Goal: Task Accomplishment & Management: Complete application form

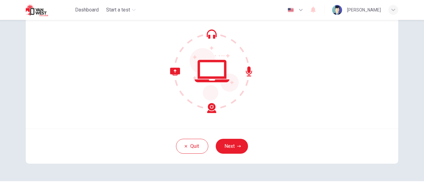
scroll to position [62, 0]
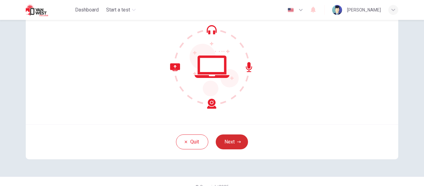
click at [229, 144] on button "Next" at bounding box center [232, 142] width 32 height 15
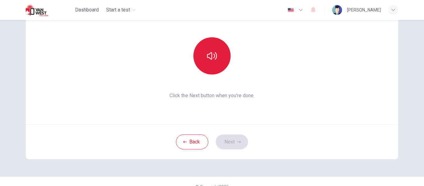
click at [214, 59] on icon "button" at bounding box center [212, 55] width 10 height 7
click at [227, 144] on button "Next" at bounding box center [232, 142] width 32 height 15
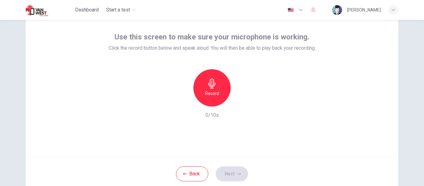
scroll to position [0, 0]
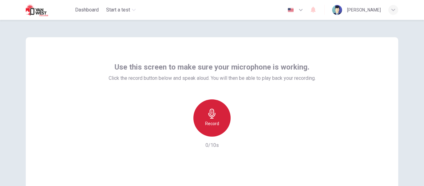
click at [221, 121] on div "Record" at bounding box center [212, 117] width 37 height 37
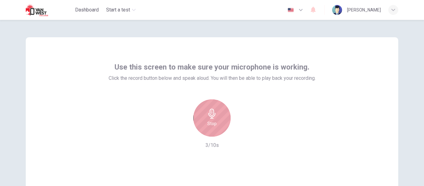
click at [216, 124] on div "Stop" at bounding box center [212, 117] width 37 height 37
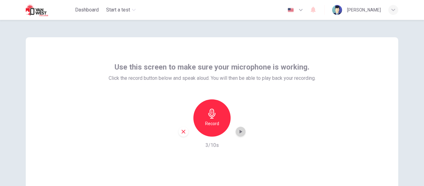
click at [238, 131] on icon "button" at bounding box center [241, 132] width 6 height 6
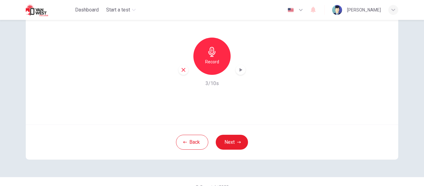
scroll to position [62, 0]
click at [232, 145] on button "Next" at bounding box center [232, 142] width 32 height 15
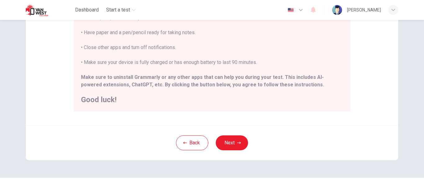
scroll to position [155, 0]
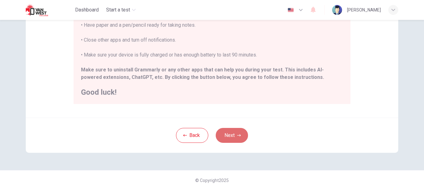
click at [229, 135] on button "Next" at bounding box center [232, 135] width 32 height 15
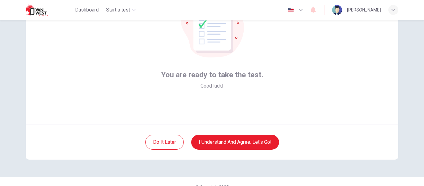
scroll to position [63, 0]
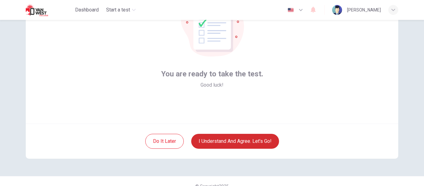
click at [225, 139] on button "I understand and agree. Let’s go!" at bounding box center [235, 141] width 88 height 15
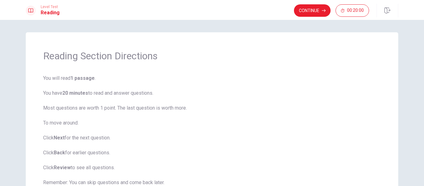
click at [407, 41] on div "Reading Section Directions You will read 1 passage . You have 20 minutes to rea…" at bounding box center [212, 103] width 424 height 166
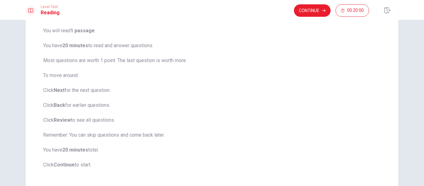
scroll to position [24, 0]
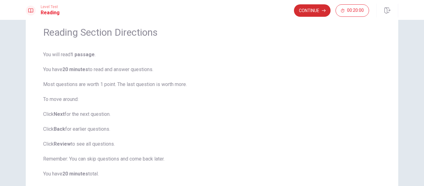
click at [311, 10] on button "Continue" at bounding box center [312, 10] width 37 height 12
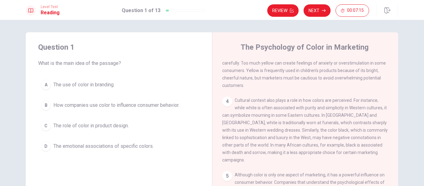
scroll to position [31, 0]
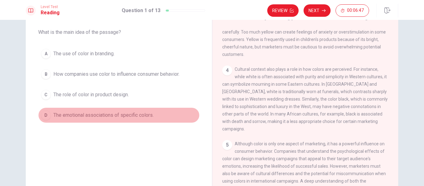
drag, startPoint x: 51, startPoint y: 116, endPoint x: 88, endPoint y: 117, distance: 37.3
click at [88, 117] on button "D The emotional associations of specific colors." at bounding box center [119, 115] width 162 height 16
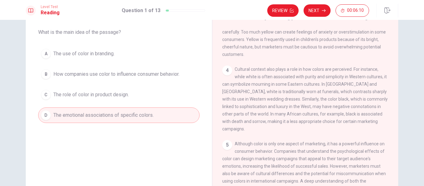
scroll to position [0, 0]
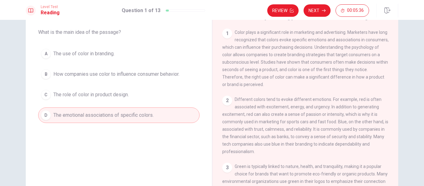
click at [179, 94] on button "C The role of color in product design." at bounding box center [119, 95] width 162 height 16
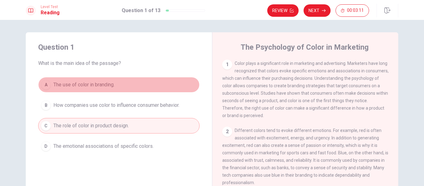
click at [68, 83] on span "The use of color in branding." at bounding box center [83, 84] width 61 height 7
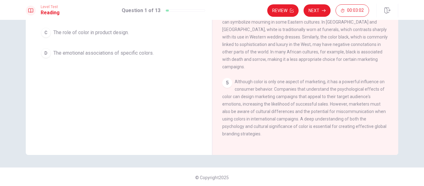
scroll to position [94, 0]
click at [315, 11] on button "Next" at bounding box center [317, 10] width 27 height 12
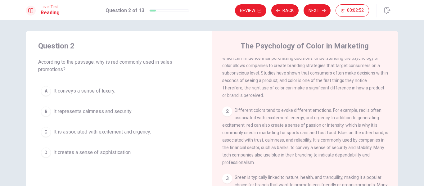
scroll to position [0, 0]
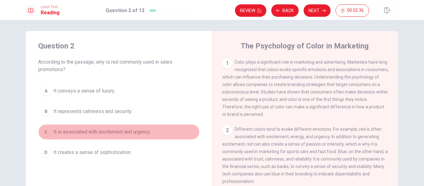
click at [131, 134] on span "It is associated with excitement and urgency." at bounding box center [102, 131] width 98 height 7
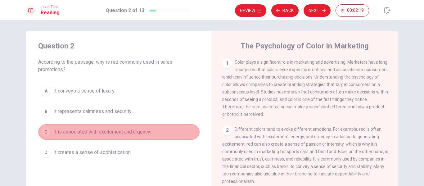
click at [103, 132] on span "It is associated with excitement and urgency." at bounding box center [102, 131] width 98 height 7
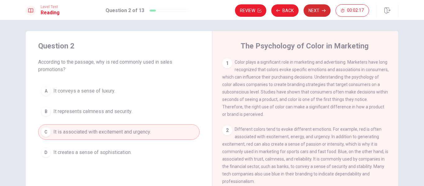
click at [316, 11] on button "Next" at bounding box center [317, 10] width 27 height 12
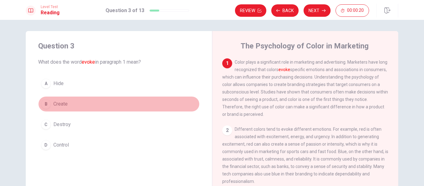
click at [59, 104] on span "Create" at bounding box center [60, 103] width 14 height 7
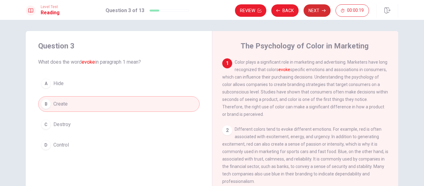
click at [313, 12] on button "Next" at bounding box center [317, 10] width 27 height 12
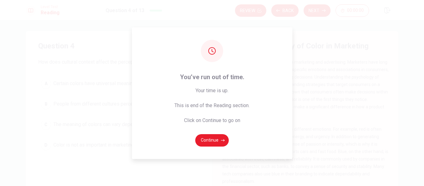
click at [321, 120] on div "You’ve run out of time. Your time is up. This is end of the Reading section. Cl…" at bounding box center [212, 93] width 424 height 186
click at [208, 141] on button "Continue" at bounding box center [212, 140] width 34 height 12
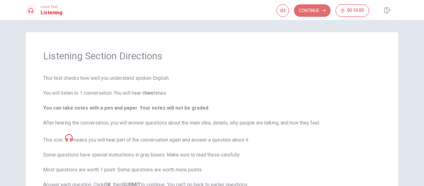
click at [308, 11] on button "Continue" at bounding box center [312, 10] width 37 height 12
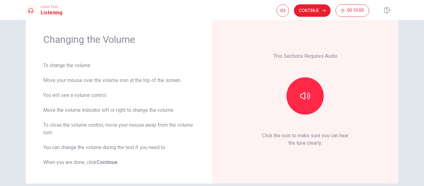
scroll to position [31, 0]
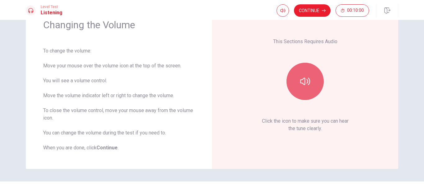
click at [311, 85] on button "button" at bounding box center [305, 81] width 37 height 37
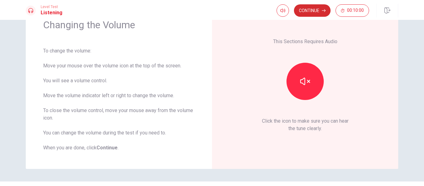
click at [315, 12] on button "Continue" at bounding box center [312, 10] width 37 height 12
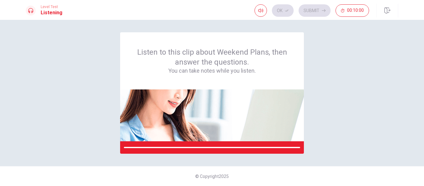
scroll to position [0, 0]
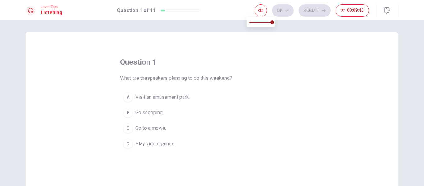
click at [259, 14] on span at bounding box center [260, 15] width 5 height 3
click at [158, 98] on span "Visit an amusement park." at bounding box center [162, 97] width 54 height 7
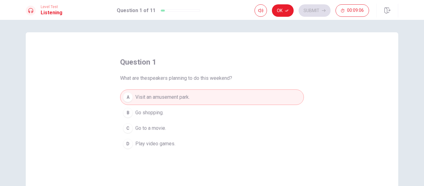
click at [280, 12] on button "Ok" at bounding box center [283, 10] width 22 height 12
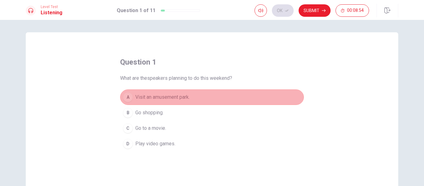
click at [175, 98] on span "Visit an amusement park." at bounding box center [162, 97] width 54 height 7
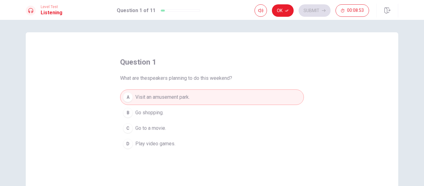
click at [281, 12] on button "Ok" at bounding box center [283, 10] width 22 height 12
click at [315, 13] on button "Submit" at bounding box center [315, 10] width 32 height 12
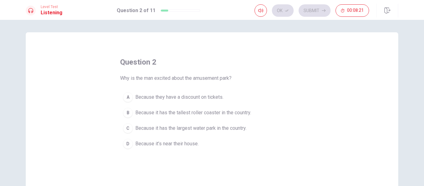
click at [192, 113] on span "Because it has the tallest roller coaster in the country." at bounding box center [193, 112] width 116 height 7
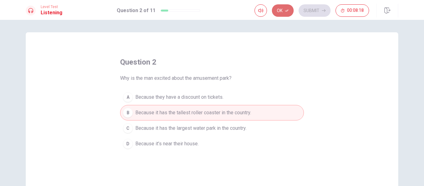
click at [281, 11] on button "Ok" at bounding box center [283, 10] width 22 height 12
click at [313, 15] on button "Submit" at bounding box center [315, 10] width 32 height 12
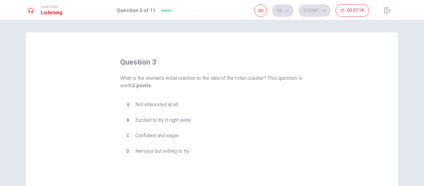
click at [169, 152] on span "Nervous but willing to try." at bounding box center [162, 151] width 55 height 7
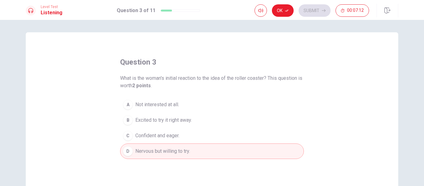
click at [279, 11] on button "Ok" at bounding box center [283, 10] width 22 height 12
click at [309, 14] on button "Submit" at bounding box center [315, 10] width 32 height 12
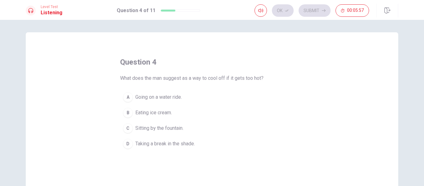
click at [171, 99] on span "Going on a water ride." at bounding box center [158, 97] width 47 height 7
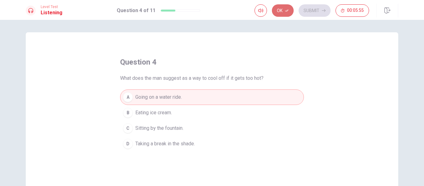
click at [281, 14] on button "Ok" at bounding box center [283, 10] width 22 height 12
click at [309, 16] on button "Submit" at bounding box center [315, 10] width 32 height 12
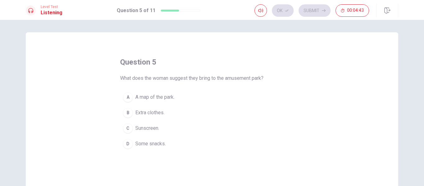
click at [154, 99] on span "A map of the park." at bounding box center [154, 97] width 39 height 7
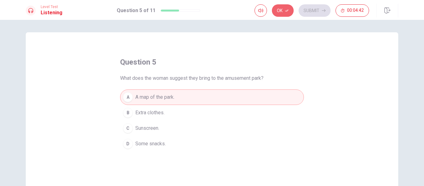
click at [280, 14] on button "Ok" at bounding box center [283, 10] width 22 height 12
click at [314, 14] on button "Submit" at bounding box center [315, 10] width 32 height 12
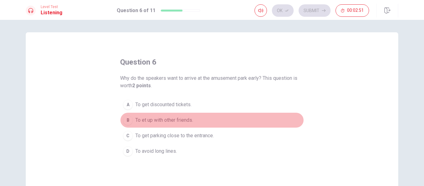
click at [154, 119] on span "To et up with other friends." at bounding box center [164, 120] width 58 height 7
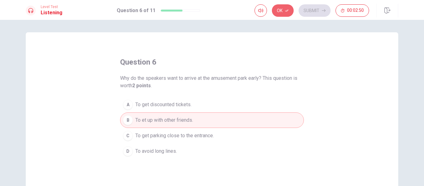
click at [281, 14] on button "Ok" at bounding box center [283, 10] width 22 height 12
click at [316, 11] on button "Submit" at bounding box center [315, 10] width 32 height 12
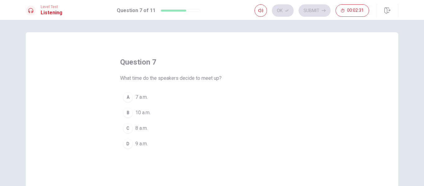
click at [142, 143] on span "9 a.m." at bounding box center [141, 143] width 12 height 7
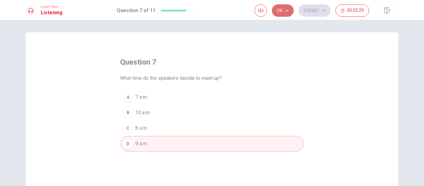
click at [282, 12] on button "Ok" at bounding box center [283, 10] width 22 height 12
click at [315, 14] on button "Submit" at bounding box center [315, 10] width 32 height 12
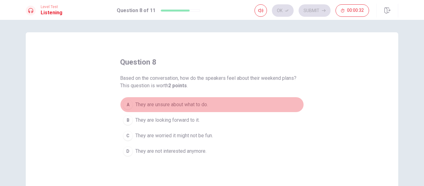
click at [170, 104] on span "They are unsure about what to do." at bounding box center [171, 104] width 73 height 7
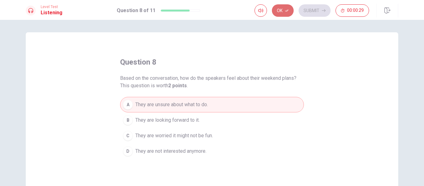
click at [278, 15] on button "Ok" at bounding box center [283, 10] width 22 height 12
click at [315, 11] on button "Submit" at bounding box center [315, 10] width 32 height 12
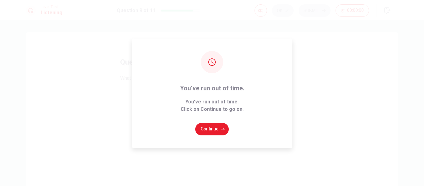
click at [357, 104] on div "You’ve run out of time. You’ve run out of time. Click on Continue to go on. Con…" at bounding box center [212, 93] width 424 height 186
click at [215, 130] on button "Continue" at bounding box center [212, 129] width 34 height 12
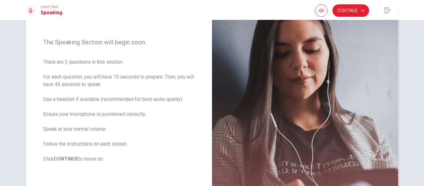
scroll to position [56, 0]
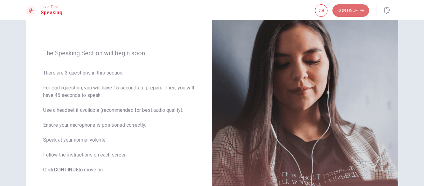
click at [341, 10] on button "Continue" at bounding box center [351, 10] width 37 height 12
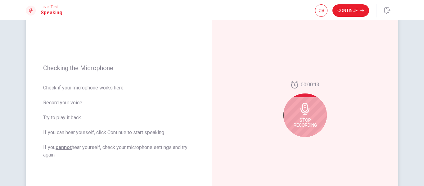
drag, startPoint x: 304, startPoint y: 113, endPoint x: 309, endPoint y: 119, distance: 7.2
click at [304, 113] on icon at bounding box center [305, 109] width 9 height 12
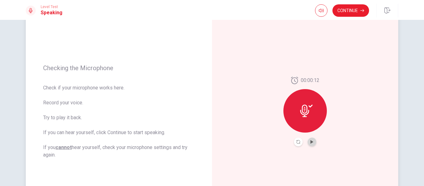
click at [310, 145] on button "Play Audio" at bounding box center [312, 142] width 9 height 9
click at [311, 117] on div at bounding box center [305, 110] width 43 height 43
click at [311, 144] on icon "Play Audio" at bounding box center [312, 142] width 3 height 4
click at [352, 11] on button "Continue" at bounding box center [351, 10] width 37 height 12
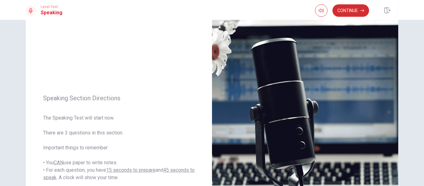
scroll to position [25, 0]
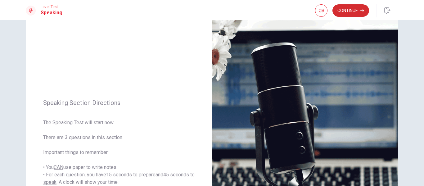
click at [354, 9] on button "Continue" at bounding box center [351, 10] width 37 height 12
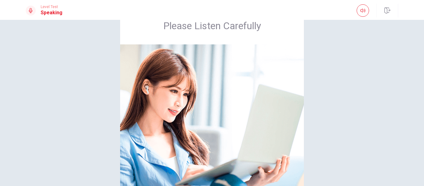
scroll to position [56, 0]
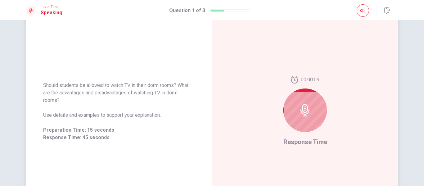
click at [304, 113] on icon at bounding box center [305, 110] width 12 height 12
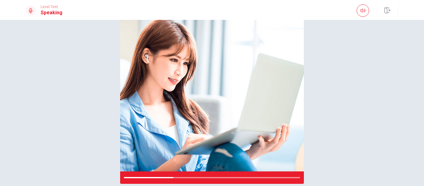
scroll to position [86, 0]
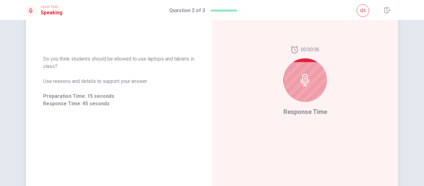
click at [301, 89] on div at bounding box center [305, 79] width 43 height 43
click at [309, 113] on span "Response Time" at bounding box center [306, 111] width 44 height 7
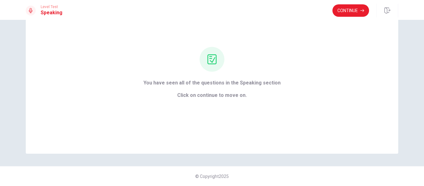
scroll to position [40, 0]
click at [347, 11] on button "Continue" at bounding box center [351, 10] width 37 height 12
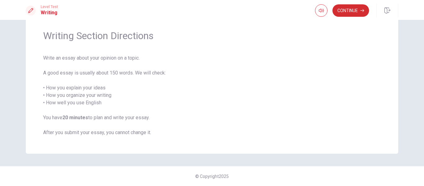
click at [349, 13] on button "Continue" at bounding box center [351, 10] width 37 height 12
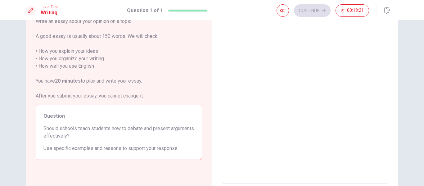
scroll to position [31, 0]
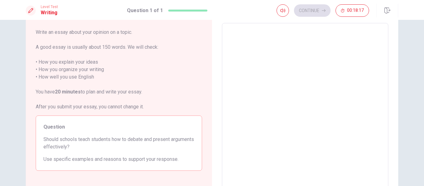
click at [248, 45] on textarea at bounding box center [305, 109] width 158 height 162
type textarea "I"
type textarea "x"
type textarea "In"
type textarea "x"
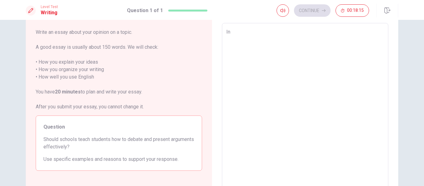
type textarea "In"
type textarea "x"
type textarea "In m"
type textarea "x"
type textarea "In my"
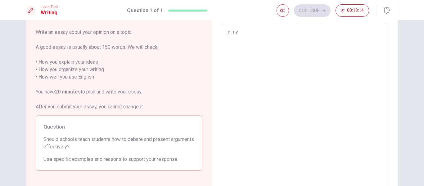
type textarea "x"
type textarea "In my"
type textarea "x"
type textarea "In my o"
type textarea "x"
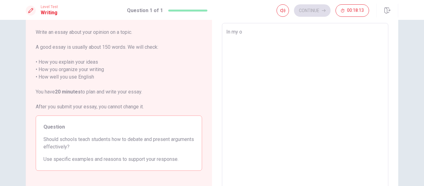
type textarea "In my op"
type textarea "x"
type textarea "In my opi"
type textarea "x"
type textarea "In my opin"
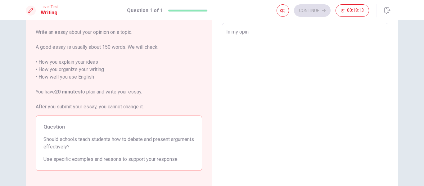
type textarea "x"
type textarea "In my opini"
type textarea "x"
type textarea "In my opinio"
type textarea "x"
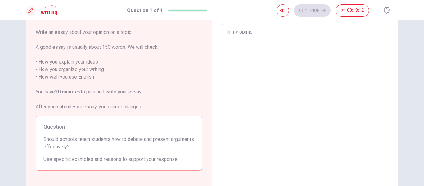
type textarea "In my opinion"
type textarea "x"
type textarea "In my opinion"
type textarea "x"
type textarea "In my opinion i"
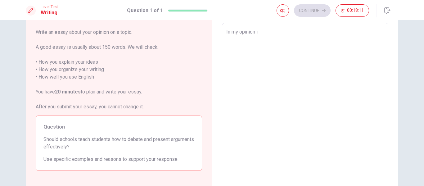
type textarea "x"
type textarea "In my opinion is"
type textarea "x"
type textarea "In my opinion is"
type textarea "x"
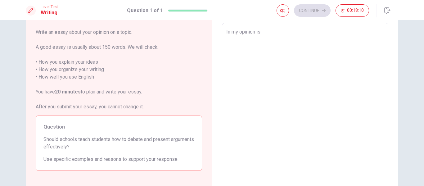
type textarea "In my opinion is v"
type textarea "x"
type textarea "In my opinion is ve"
type textarea "x"
type textarea "In my opinion is ver"
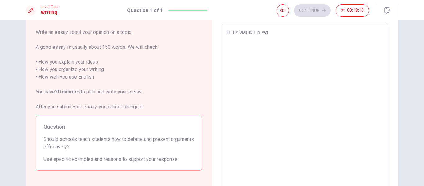
type textarea "x"
type textarea "In my opinion is very"
type textarea "x"
type textarea "In my opinion is very"
type textarea "x"
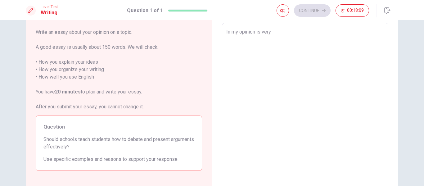
type textarea "In my opinion is very i"
type textarea "x"
type textarea "In my opinion is very im"
type textarea "x"
type textarea "In my opinion is very imp"
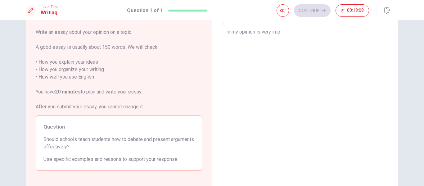
type textarea "x"
type textarea "In my opinion is very impo"
type textarea "x"
type textarea "In my opinion is very impor"
type textarea "x"
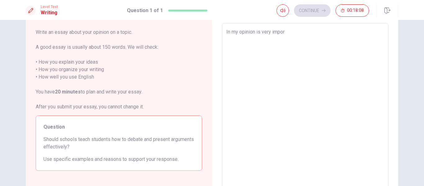
type textarea "In my opinion is very imporn"
type textarea "x"
type textarea "In my opinion is very impornt"
type textarea "x"
type textarea "In my opinion is very impornta"
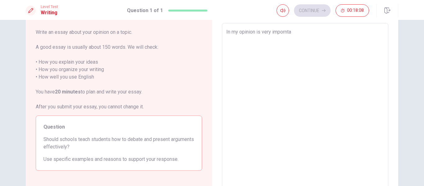
type textarea "x"
type textarea "In my opinion is very imporntan"
type textarea "x"
type textarea "In my opinion is very imporntant"
type textarea "x"
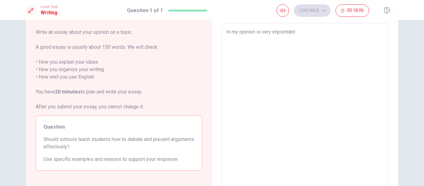
type textarea "In my opinion is very imporntan"
type textarea "x"
type textarea "In my opinion is very impornta"
type textarea "x"
type textarea "In my opinion is very impornt"
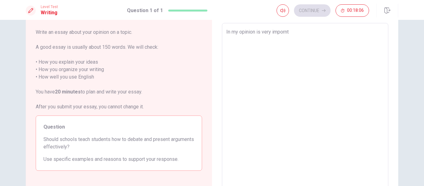
type textarea "x"
type textarea "In my opinion is very imporn"
type textarea "x"
type textarea "In my opinion is very impor"
type textarea "x"
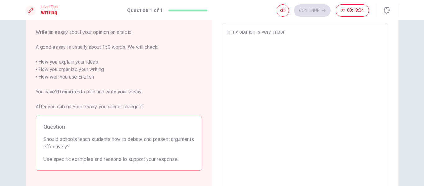
type textarea "In my opinion is very import"
type textarea "x"
type textarea "In my opinion is very importa"
type textarea "x"
type textarea "In my opinion is very importan"
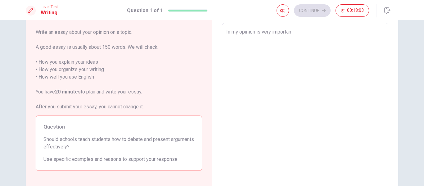
type textarea "x"
type textarea "In my opinion is very important"
type textarea "x"
type textarea "In my opinion is very important"
type textarea "x"
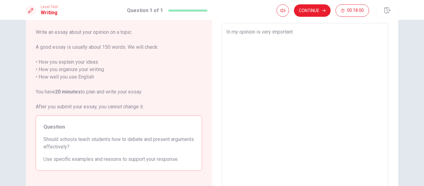
type textarea "In my opinion is very important t"
type textarea "x"
type textarea "In my opinion is very important te"
type textarea "x"
type textarea "In my opinion is very important tea"
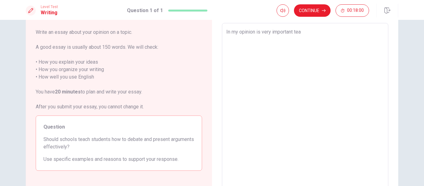
type textarea "x"
type textarea "In my opinion is very important teac"
type textarea "x"
type textarea "In my opinion is very important teach"
type textarea "x"
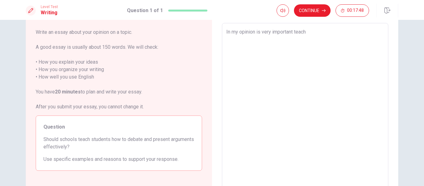
type textarea "In my opinion is very important teach"
type textarea "x"
type textarea "In my opinion is very important teach f"
type textarea "x"
type textarea "In my opinion is very important teach fo"
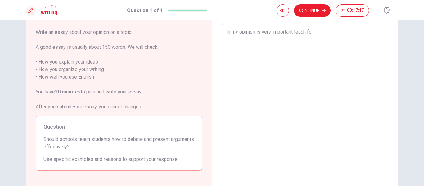
type textarea "x"
type textarea "In my opinion is very important teach for"
type textarea "x"
type textarea "In my opinion is very important teach for"
type textarea "x"
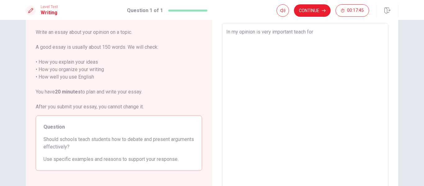
type textarea "In my opinion is very important teach for b"
type textarea "x"
type textarea "In my opinion is very important teach for"
type textarea "x"
type textarea "In my opinion is very important teach for"
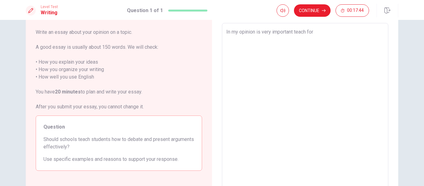
type textarea "x"
type textarea "In my opinion is very important teach fo"
type textarea "x"
type textarea "In my opinion is very important teach f"
type textarea "x"
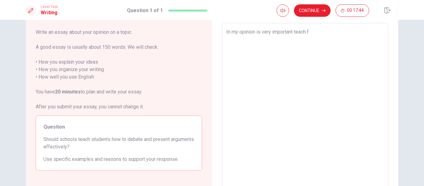
type textarea "In my opinion is very important teach"
type textarea "x"
type textarea "In my opinion is very important teach w"
type textarea "x"
type textarea "In my opinion is very important teach [PERSON_NAME]"
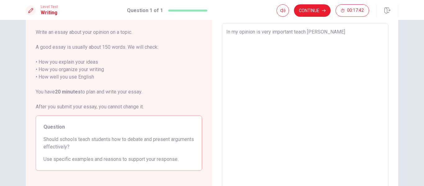
type textarea "x"
type textarea "In my opinion is very important teach wui"
type textarea "x"
type textarea "In my opinion is very important teach wuit"
type textarea "x"
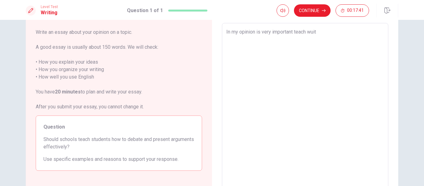
type textarea "In my opinion is very important teach wuith"
type textarea "x"
type textarea "In my opinion is very important teach wuith"
type textarea "x"
type textarea "In my opinion is very important teach wuith d"
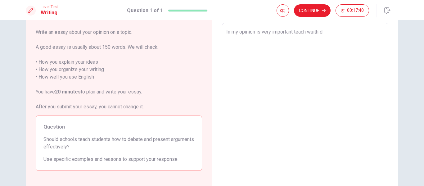
type textarea "x"
type textarea "In my opinion is very important teach wuith de"
type textarea "x"
type textarea "In my opinion is very important teach wuith d"
type textarea "x"
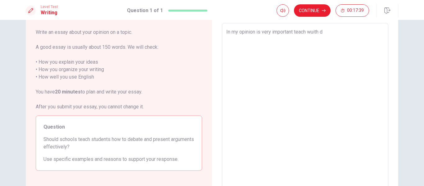
type textarea "In my opinion is very important teach wuith"
type textarea "x"
type textarea "In my opinion is very important teach wuith"
type textarea "x"
type textarea "In my opinion is very important teach wuit"
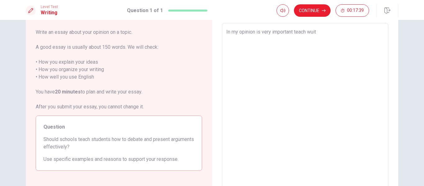
type textarea "x"
type textarea "In my opinion is very important teach wui"
type textarea "x"
type textarea "In my opinion is very important teach [PERSON_NAME]"
type textarea "x"
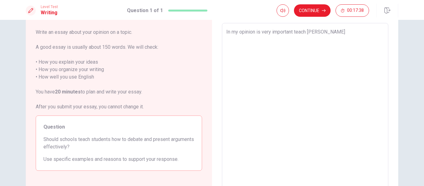
type textarea "In my opinion is very important teach w"
type textarea "x"
type textarea "In my opinion is very important teach wh"
type textarea "x"
type textarea "In my opinion is very important teach whi"
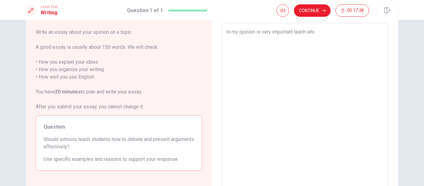
type textarea "x"
type textarea "In my opinion is very important teach whit"
type textarea "x"
type textarea "In my opinion is very important teach whi"
type textarea "x"
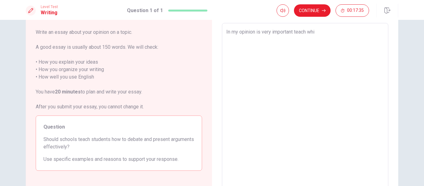
type textarea "In my opinion is very important teach whit"
type textarea "x"
type textarea "In my opinion is very important teach whith"
type textarea "x"
type textarea "In my opinion is very important teach whith"
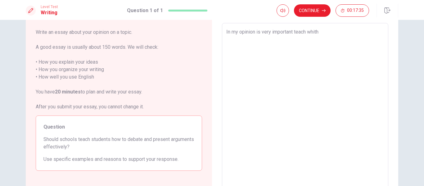
type textarea "x"
type textarea "In my opinion is very important teach whith d"
type textarea "x"
type textarea "In my opinion is very important teach whith de"
type textarea "x"
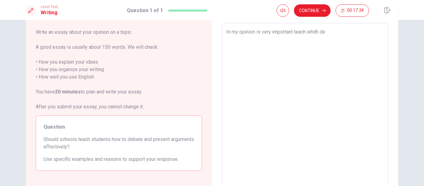
type textarea "In my opinion is very important teach whith deb"
type textarea "x"
type textarea "In my opinion is very important teach whith deba"
type textarea "x"
type textarea "In my opinion is very important teach whith debat"
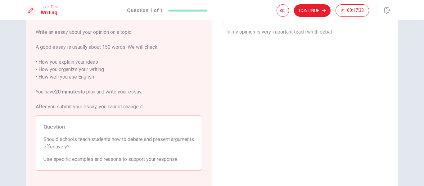
type textarea "x"
type textarea "In my opinion is very important teach whith debate"
type textarea "x"
type textarea "In my opinion is very important teach whith debate"
type textarea "x"
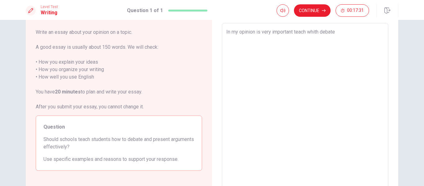
type textarea "In my opinion is very important teach whith debate a"
type textarea "x"
type textarea "In my opinion is very important teach whith debate an"
type textarea "x"
type textarea "In my opinion is very important teach whith debate and"
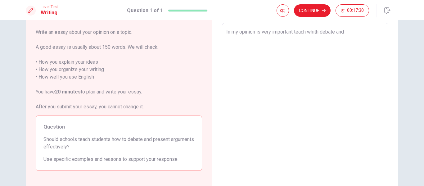
type textarea "x"
type textarea "In my opinion is very important teach whith debate and"
type textarea "x"
type textarea "In my opinion is very important teach whith debate and p"
type textarea "x"
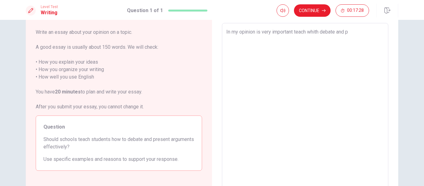
type textarea "In my opinion is very important teach whith debate and pr"
type textarea "x"
type textarea "In my opinion is very important teach whith debate and pre"
type textarea "x"
type textarea "In my opinion is very important teach whith debate and pres"
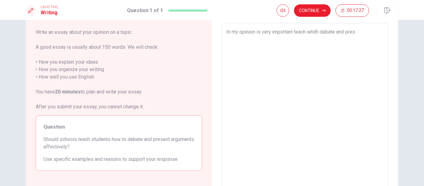
type textarea "x"
type textarea "In my opinion is very important teach whith debate and prese"
type textarea "x"
type textarea "In my opinion is very important teach whith debate and presen"
type textarea "x"
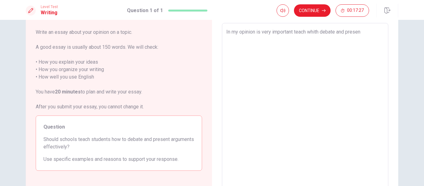
type textarea "In my opinion is very important teach whith debate and present"
type textarea "x"
type textarea "In my opinion is very important teach whith debate and present"
type textarea "x"
type textarea "In my opinion is very important teach whith debate and present a"
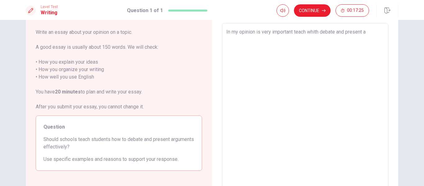
type textarea "x"
click at [330, 120] on textarea "In my opinion is very important teach whith debate and present argument becausa…" at bounding box center [305, 109] width 158 height 162
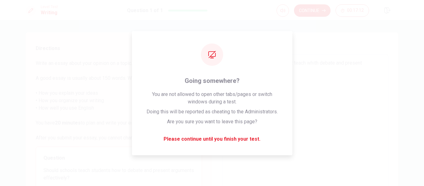
click at [308, 82] on textarea "In my opinion is very important teach whith debate and present argument becausa…" at bounding box center [305, 140] width 158 height 162
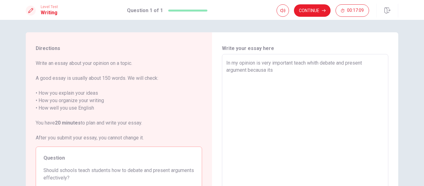
click at [318, 85] on textarea "In my opinion is very important teach whith debate and present argument becausa…" at bounding box center [305, 140] width 158 height 162
click at [314, 83] on textarea "In my opinion is very important teach whith debate and present argument becausa…" at bounding box center [305, 140] width 158 height 162
click at [372, 66] on textarea "In my opinion is very important teach whith debate and present argument becausa…" at bounding box center [305, 140] width 158 height 162
drag, startPoint x: 369, startPoint y: 65, endPoint x: 300, endPoint y: 62, distance: 69.6
click at [300, 62] on textarea "In my opinion is very important teach whith debate and present argument becausa…" at bounding box center [305, 140] width 158 height 162
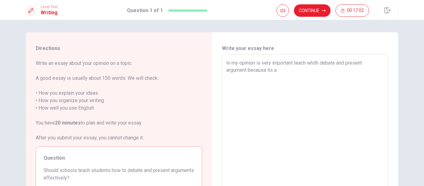
click at [296, 71] on textarea "In my opinion is very important teach whith debate and present argument becausa…" at bounding box center [305, 140] width 158 height 162
click at [313, 64] on textarea "In my opinion is very important teach whith debate and present argument becausa…" at bounding box center [305, 140] width 158 height 162
click at [265, 71] on textarea "In my opinion is very important teach with debate and present argument becausa …" at bounding box center [305, 140] width 158 height 162
click at [284, 71] on textarea "In my opinion is very important teach with debate and present argument because …" at bounding box center [305, 140] width 158 height 162
drag, startPoint x: 289, startPoint y: 71, endPoint x: 268, endPoint y: 71, distance: 21.8
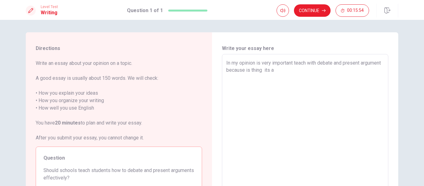
click at [268, 71] on textarea "In my opinion is very important teach with debate and present argument because …" at bounding box center [305, 140] width 158 height 162
click at [331, 101] on textarea "In my opinion is very important teach with debate and present argument because …" at bounding box center [305, 140] width 158 height 162
click at [328, 98] on textarea "In my opinion is very important teach with debate and present argument because …" at bounding box center [305, 140] width 158 height 162
click at [274, 97] on textarea "In my opinion is very important teach with debate and present argument because …" at bounding box center [305, 140] width 158 height 162
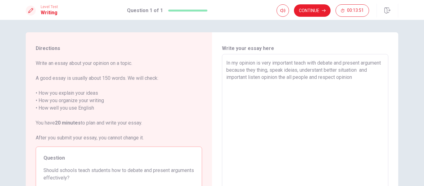
click at [270, 78] on textarea "In my opinion is very important teach with debate and present argument because …" at bounding box center [305, 140] width 158 height 162
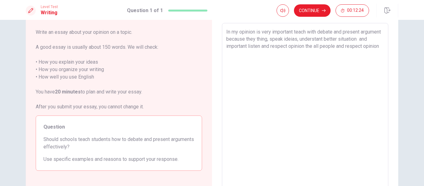
click at [241, 53] on textarea "In my opinion is very important teach with debate and present argument because …" at bounding box center [305, 109] width 158 height 162
drag, startPoint x: 346, startPoint y: 47, endPoint x: 243, endPoint y: 53, distance: 103.3
click at [243, 53] on textarea "In my opinion is very important teach with debate and present argument because …" at bounding box center [305, 109] width 158 height 162
click at [357, 63] on textarea "In my opinion is very important teach with debate and present argument because …" at bounding box center [305, 109] width 158 height 162
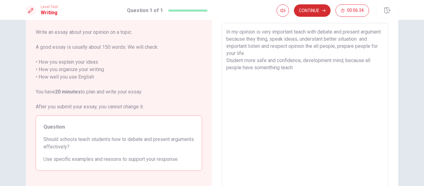
click at [304, 9] on button "Continue" at bounding box center [312, 10] width 37 height 12
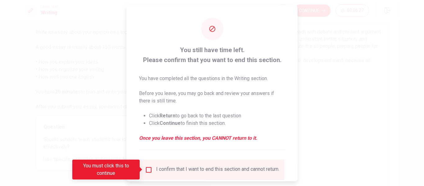
drag, startPoint x: 185, startPoint y: 47, endPoint x: 272, endPoint y: 55, distance: 88.3
click at [263, 53] on span "You still have time left. Please confirm that you want to end this section." at bounding box center [212, 55] width 146 height 20
drag, startPoint x: 280, startPoint y: 59, endPoint x: 200, endPoint y: 58, distance: 79.9
click at [207, 60] on span "You still have time left. Please confirm that you want to end this section." at bounding box center [212, 55] width 146 height 20
drag, startPoint x: 180, startPoint y: 50, endPoint x: 274, endPoint y: 56, distance: 94.1
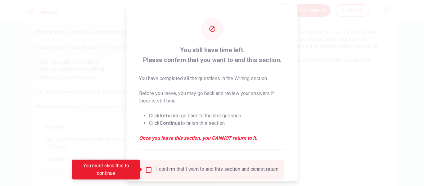
click at [274, 56] on span "You still have time left. Please confirm that you want to end this section." at bounding box center [212, 55] width 146 height 20
click at [217, 56] on span "You still have time left. Please confirm that you want to end this section." at bounding box center [212, 55] width 146 height 20
click at [149, 171] on input "You must click this to continue" at bounding box center [148, 169] width 7 height 7
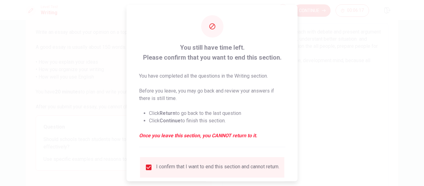
scroll to position [0, 0]
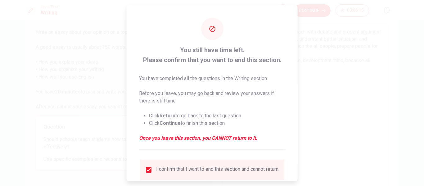
drag, startPoint x: 180, startPoint y: 50, endPoint x: 214, endPoint y: 125, distance: 82.3
click at [214, 125] on div "You still have time left. Please confirm that you want to end this section. You…" at bounding box center [212, 97] width 146 height 105
click at [214, 130] on ul "Click Return to go back to the last question Click Continue to finish this sect…" at bounding box center [212, 119] width 146 height 25
